Goal: Download file/media

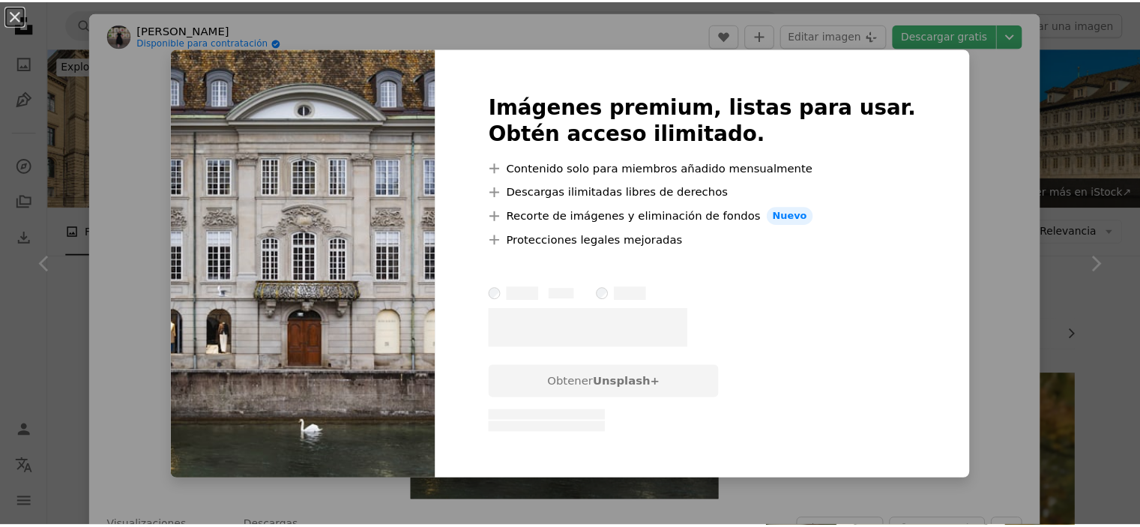
scroll to position [2372, 0]
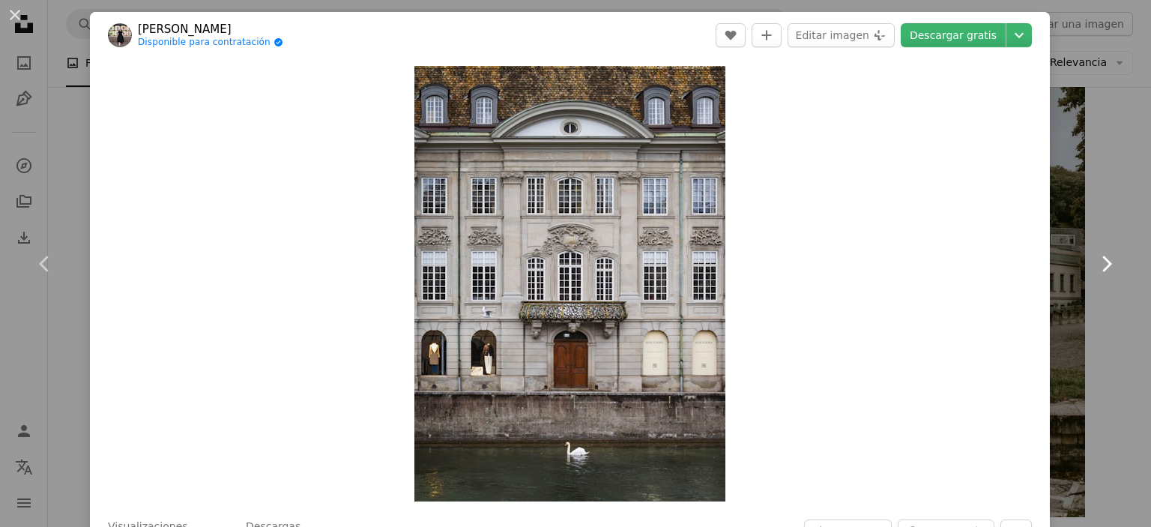
click at [1102, 266] on icon at bounding box center [1107, 264] width 10 height 16
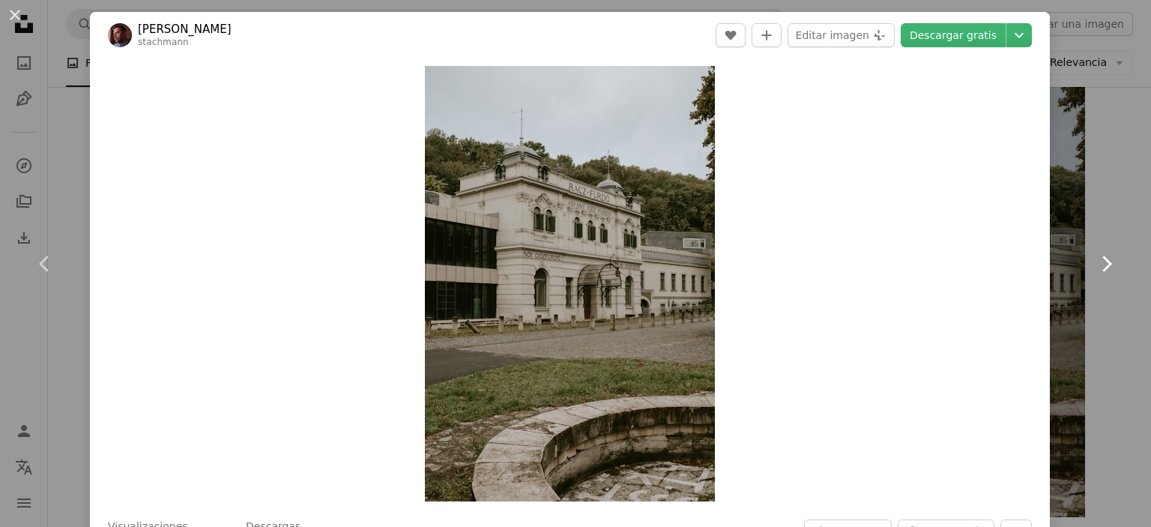
click at [1102, 266] on icon at bounding box center [1107, 264] width 10 height 16
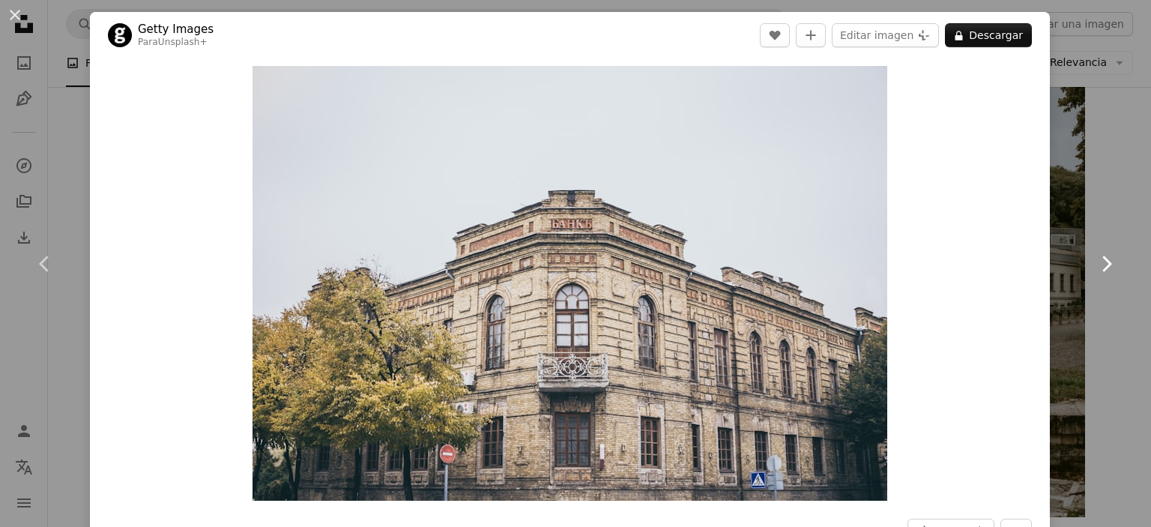
click at [1102, 266] on icon at bounding box center [1107, 264] width 10 height 16
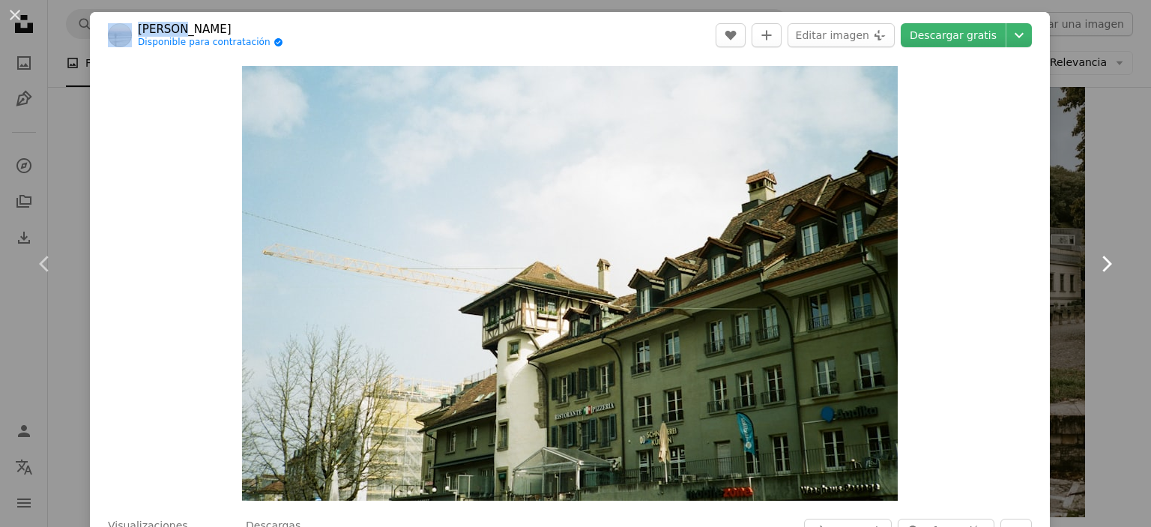
click at [1102, 266] on icon at bounding box center [1107, 264] width 10 height 16
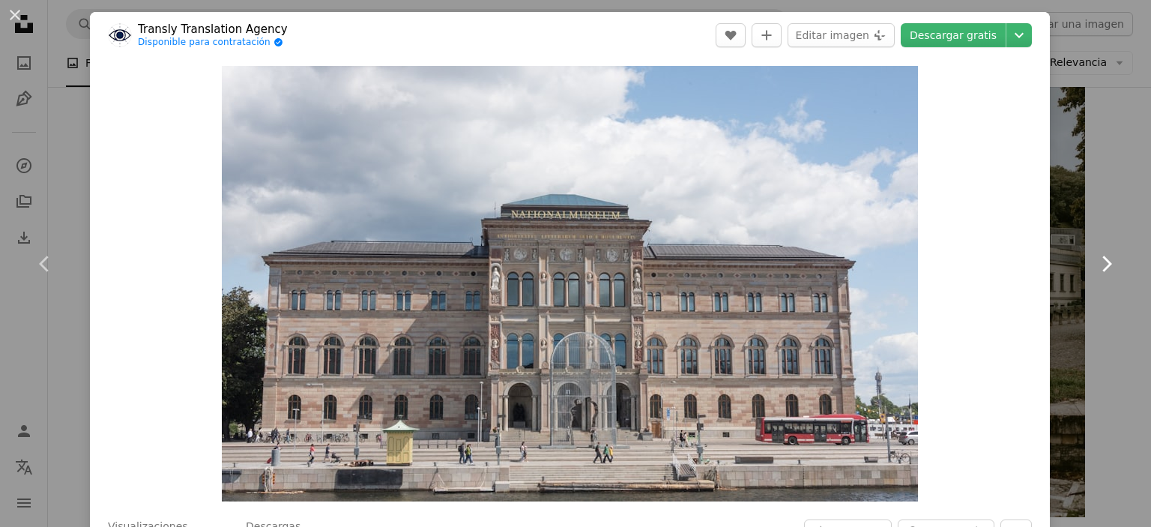
click at [1102, 266] on icon at bounding box center [1107, 264] width 10 height 16
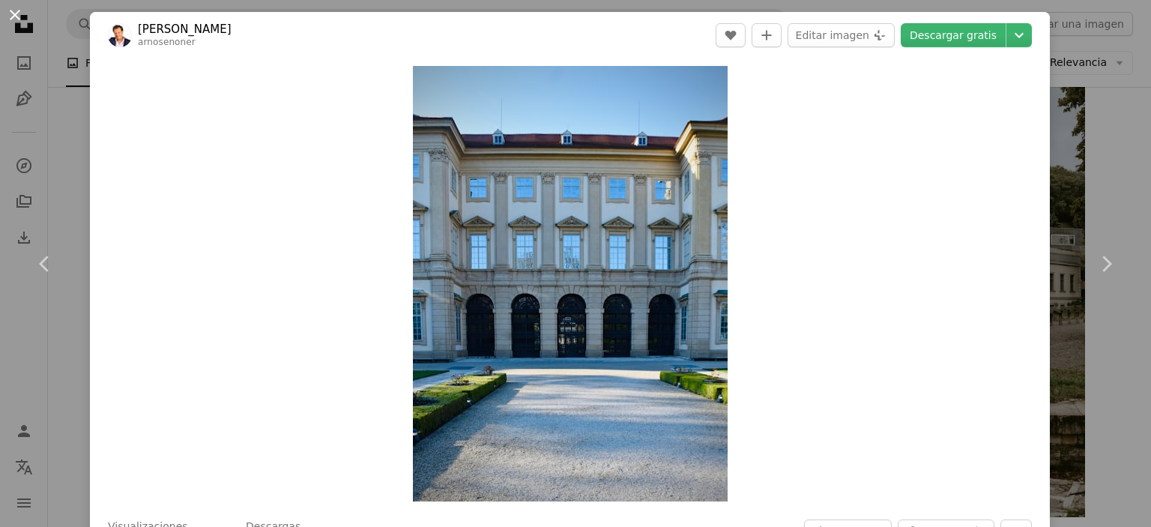
click at [14, 15] on button "An X shape" at bounding box center [15, 15] width 18 height 18
